Goal: Check status: Check status

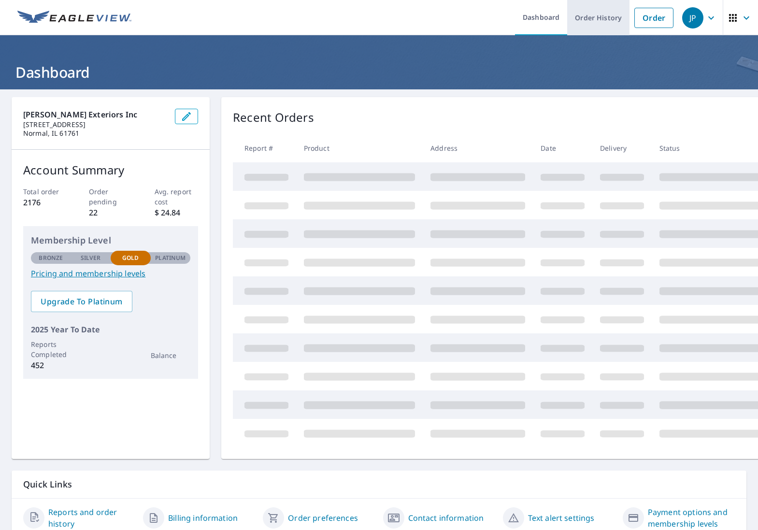
click at [615, 18] on link "Order History" at bounding box center [598, 17] width 62 height 35
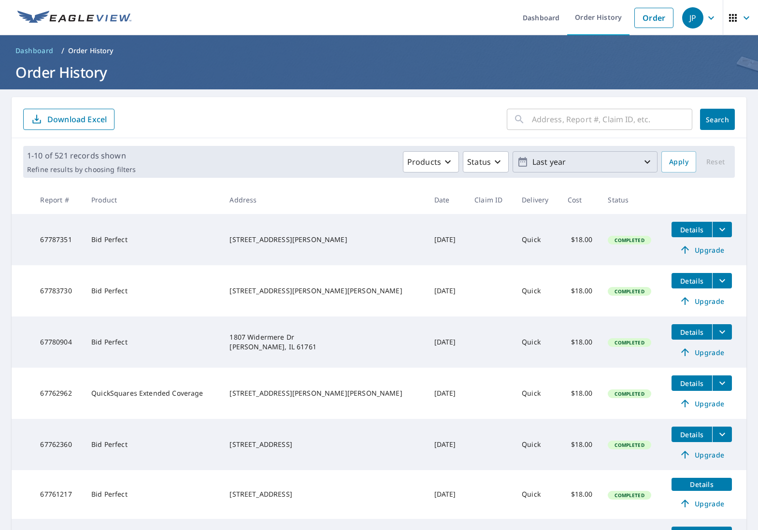
click at [646, 161] on icon "button" at bounding box center [648, 161] width 6 height 3
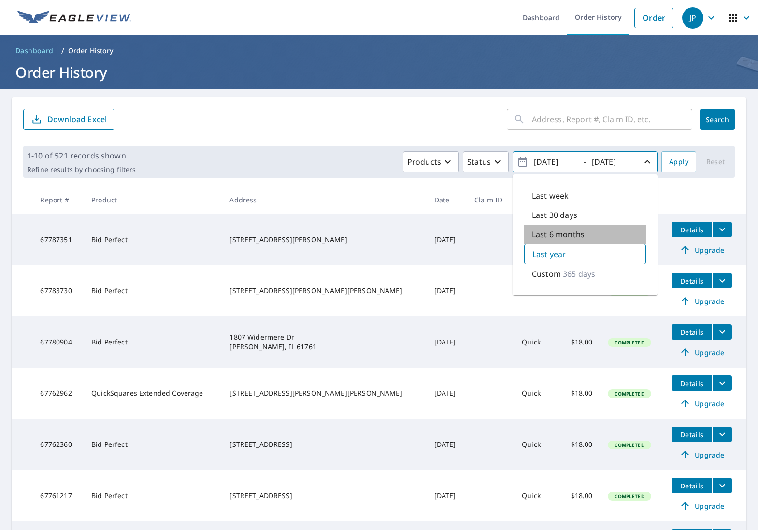
drag, startPoint x: 595, startPoint y: 240, endPoint x: 581, endPoint y: 180, distance: 61.5
click at [595, 240] on div "Last 6 months" at bounding box center [585, 234] width 122 height 19
type input "[DATE]"
drag, startPoint x: 575, startPoint y: 117, endPoint x: 603, endPoint y: 118, distance: 27.6
click at [576, 117] on input "text" at bounding box center [612, 119] width 160 height 27
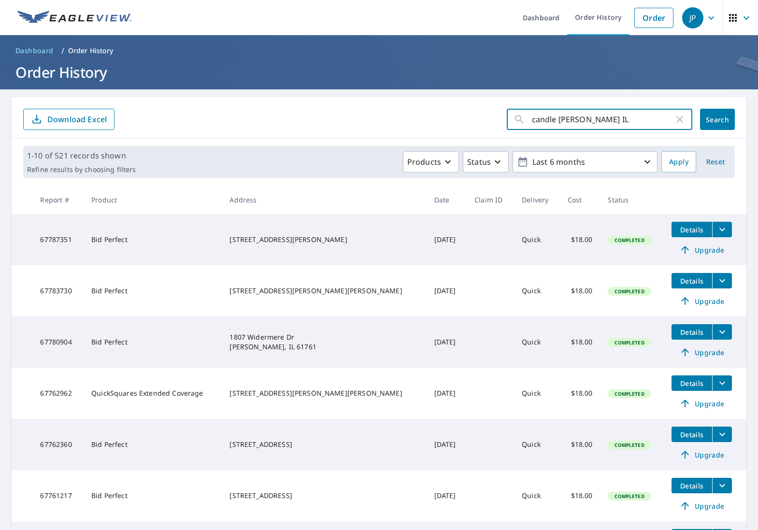
type input "candle [PERSON_NAME] IL"
click at [722, 122] on span "Search" at bounding box center [717, 119] width 19 height 9
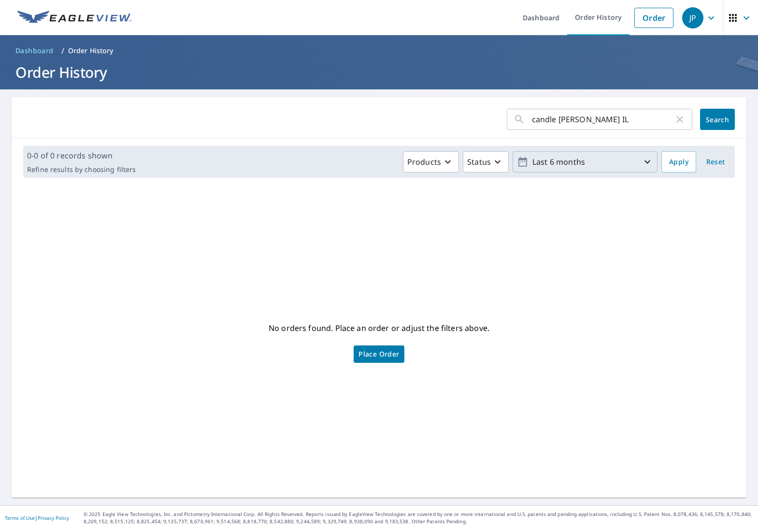
click at [648, 164] on icon "button" at bounding box center [648, 162] width 12 height 12
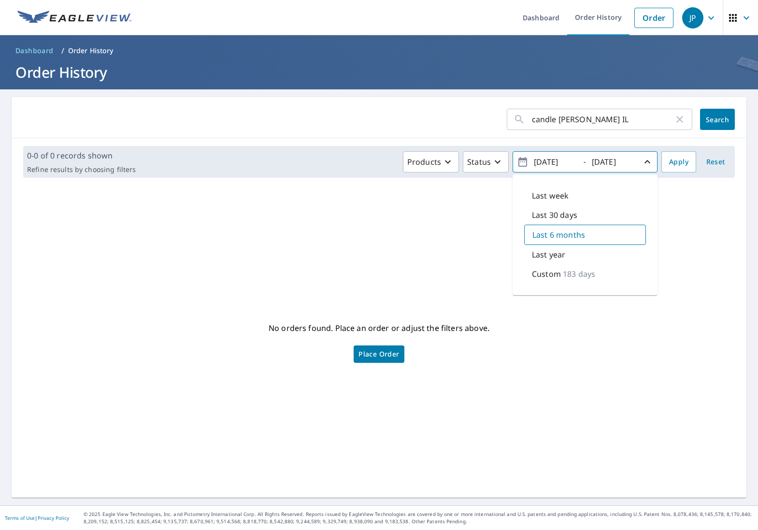
click at [682, 120] on icon "button" at bounding box center [680, 120] width 12 height 12
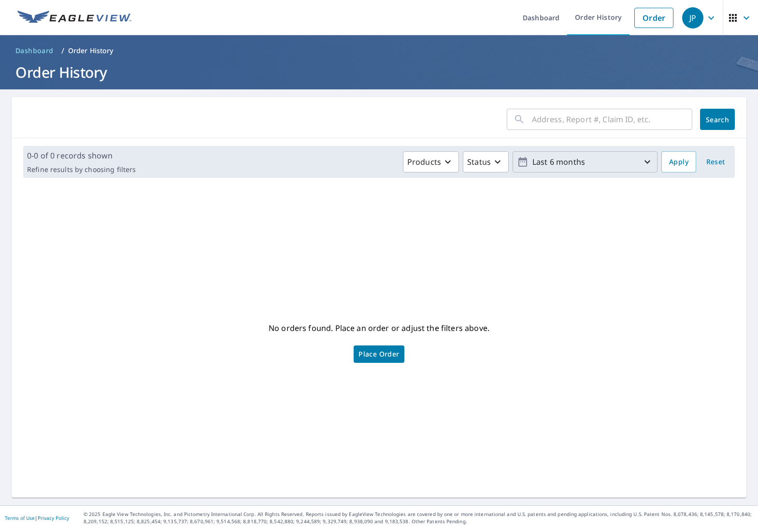
click at [604, 120] on input "text" at bounding box center [612, 119] width 160 height 27
type input "39 candle ridge"
click at [708, 117] on span "Search" at bounding box center [717, 119] width 19 height 9
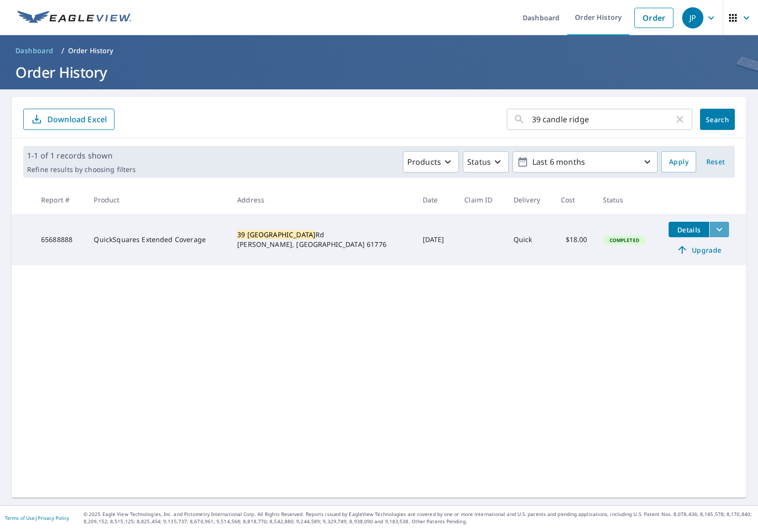
click at [714, 228] on icon "filesDropdownBtn-65688888" at bounding box center [720, 230] width 12 height 12
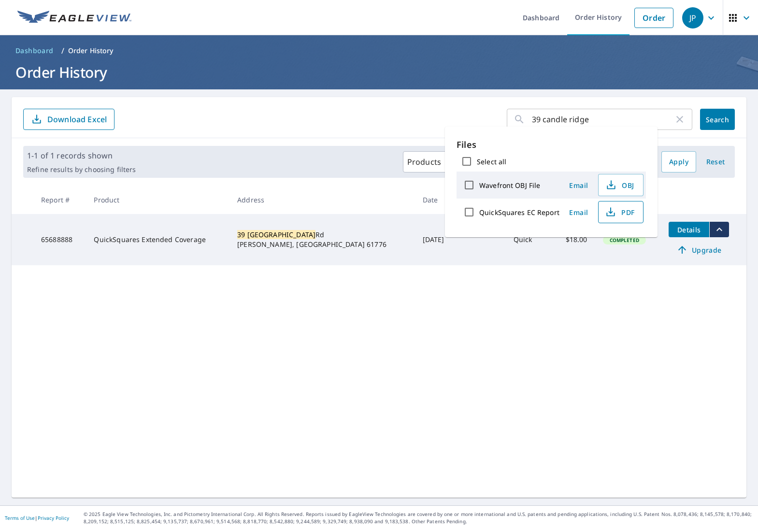
click at [614, 215] on icon "button" at bounding box center [611, 212] width 12 height 12
